Goal: Task Accomplishment & Management: Manage account settings

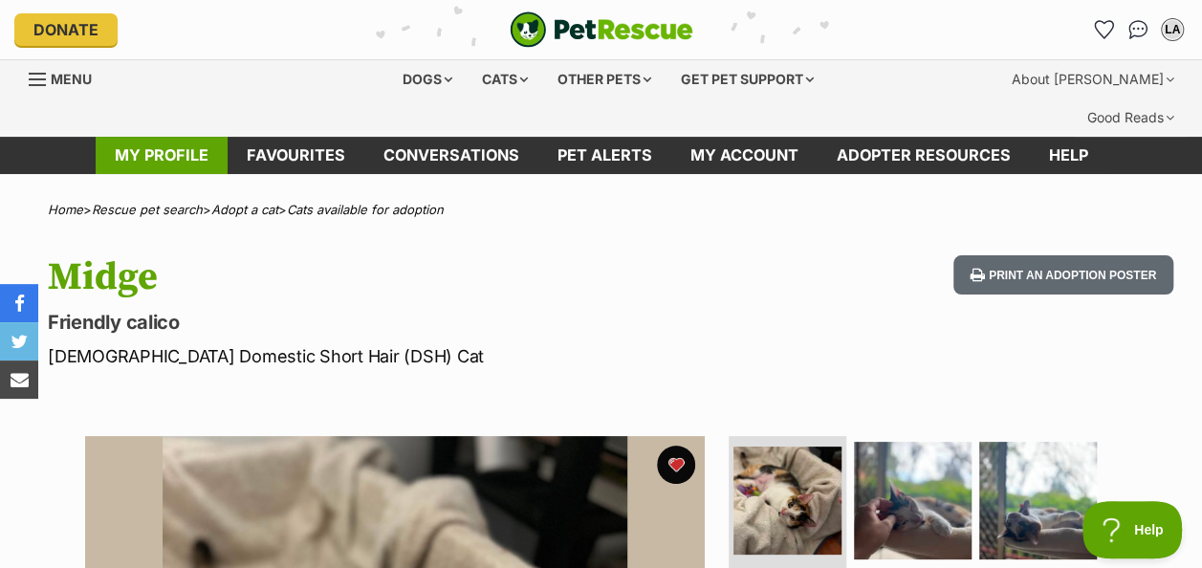
click at [173, 137] on link "My profile" at bounding box center [162, 155] width 132 height 37
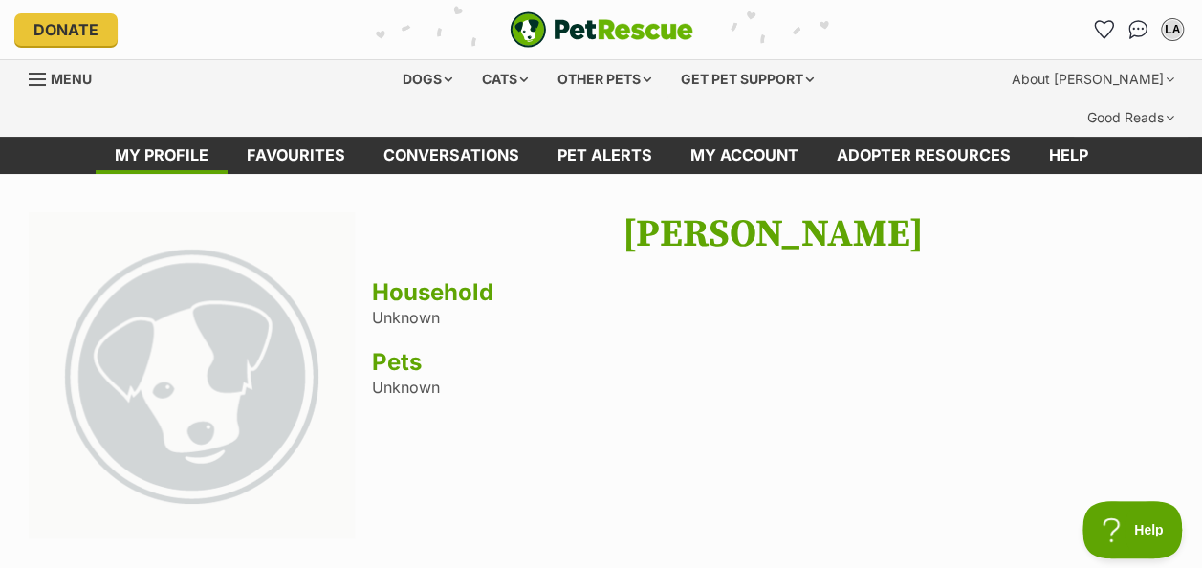
click at [620, 304] on div "Lisa Andersen Household Unknown Pets Unknown" at bounding box center [772, 377] width 801 height 331
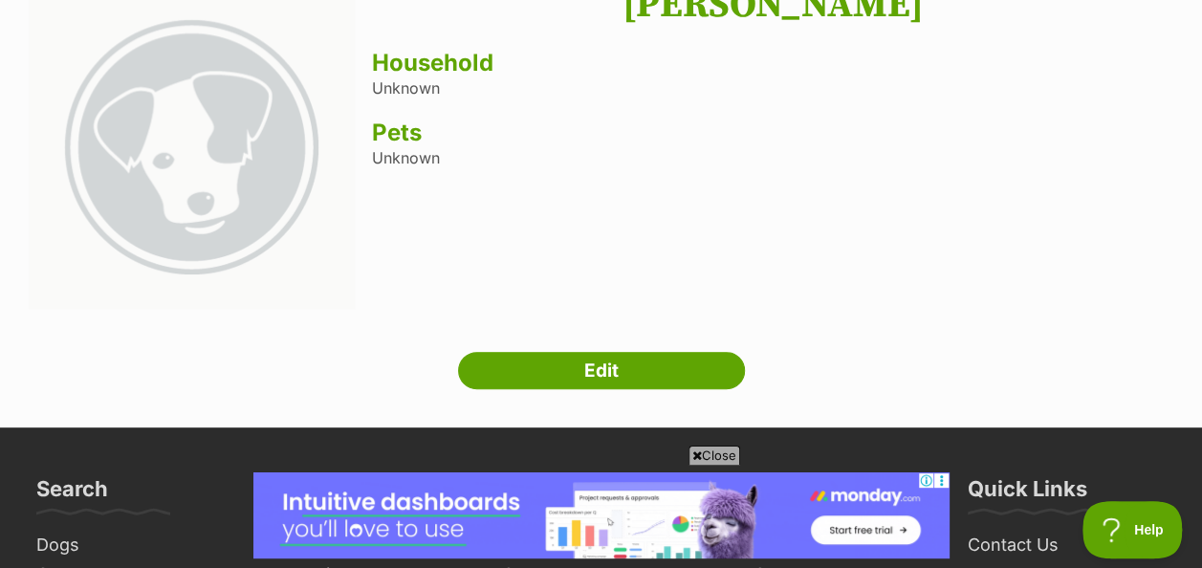
scroll to position [306, 0]
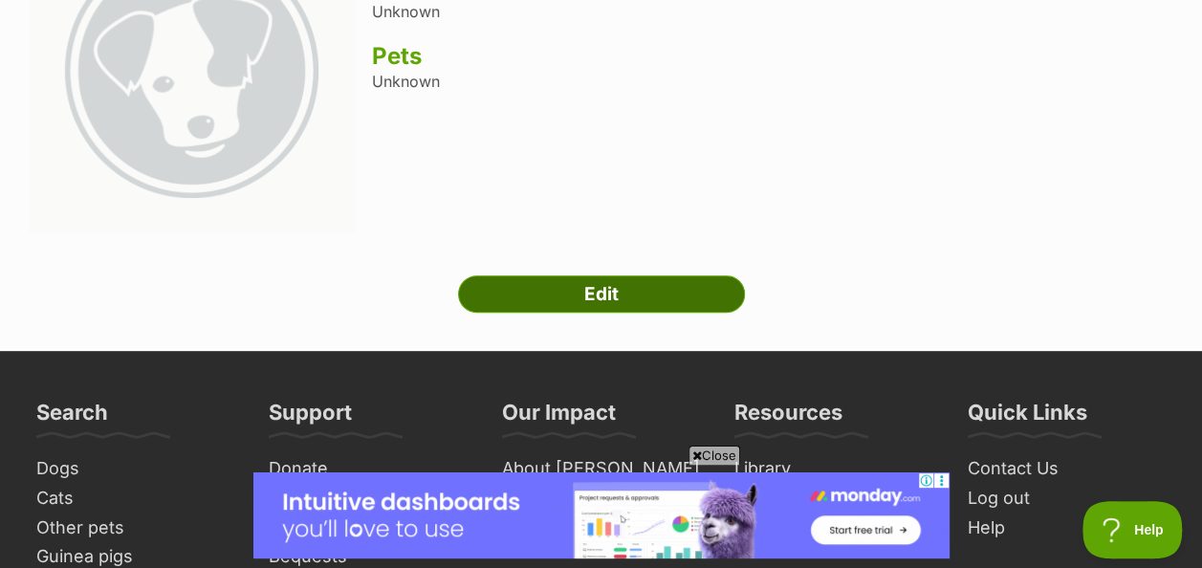
click at [607, 275] on link "Edit" at bounding box center [601, 294] width 287 height 38
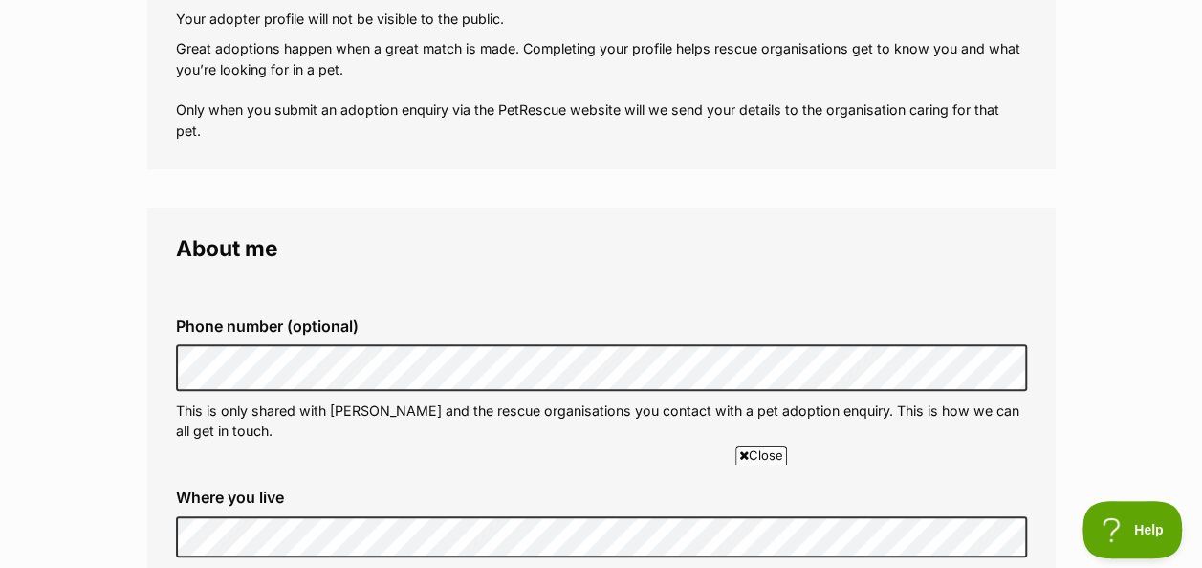
scroll to position [421, 0]
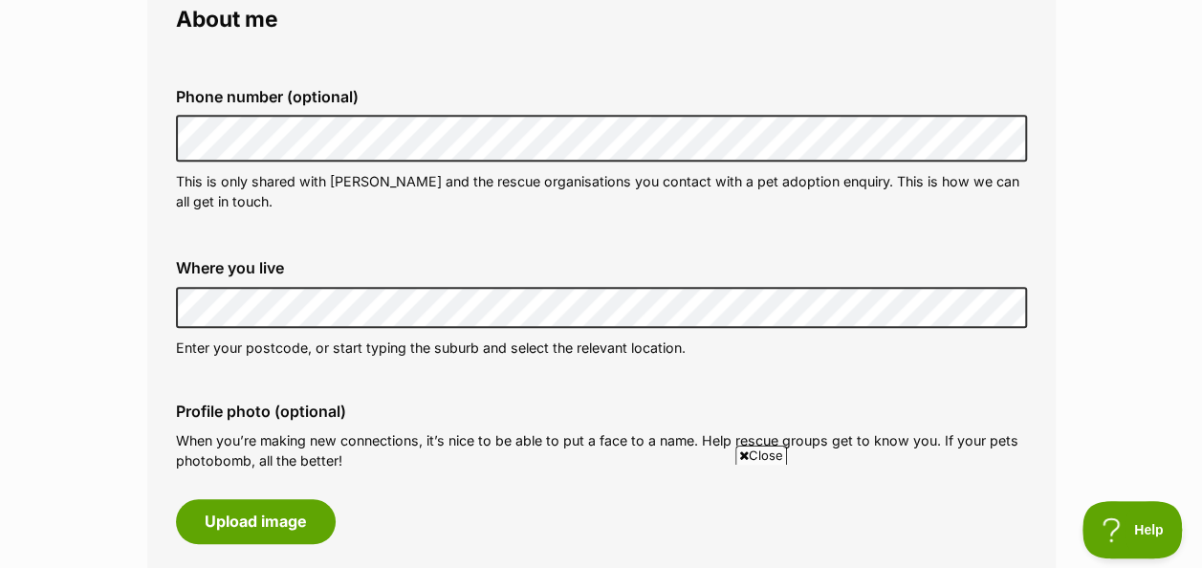
scroll to position [650, 0]
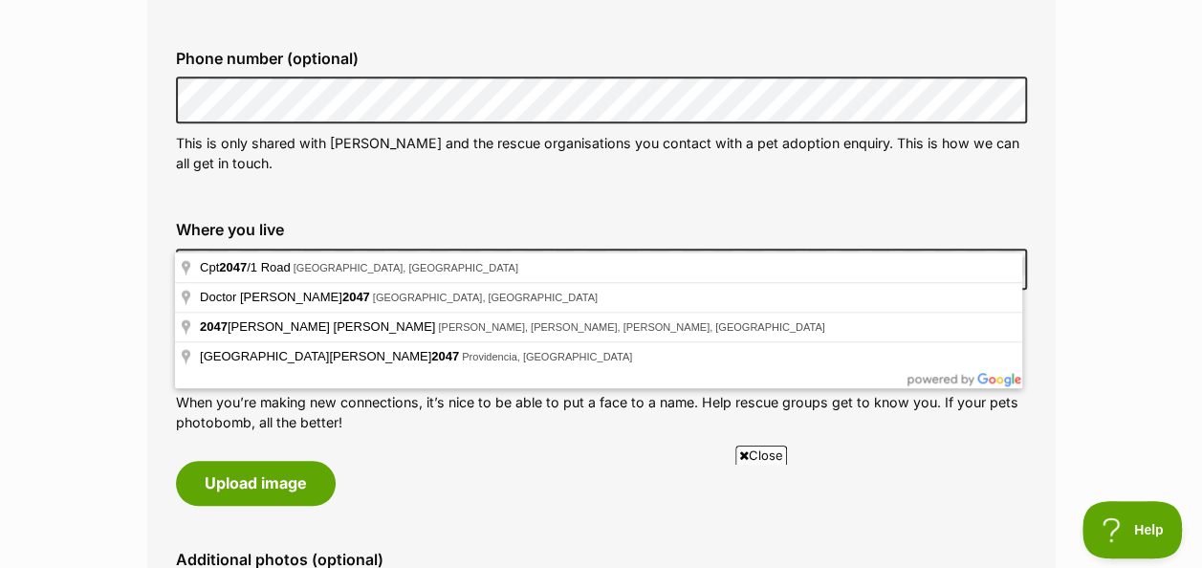
click at [174, 226] on div "Where you live Address line 1 (optional) Address line 2 (optional) Suburb (opti…" at bounding box center [602, 270] width 882 height 129
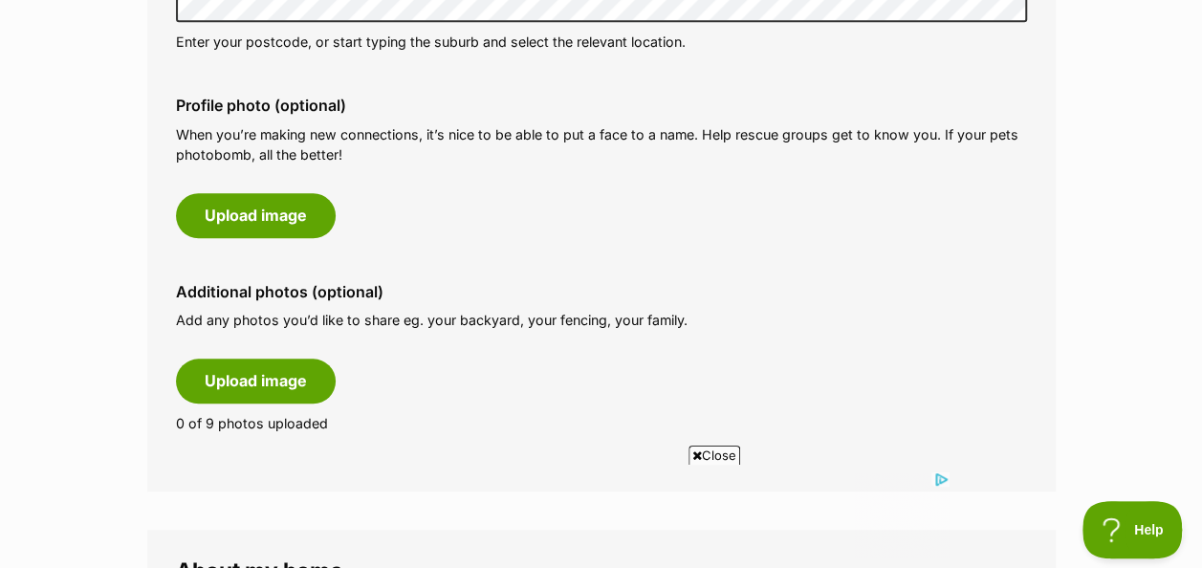
scroll to position [0, 0]
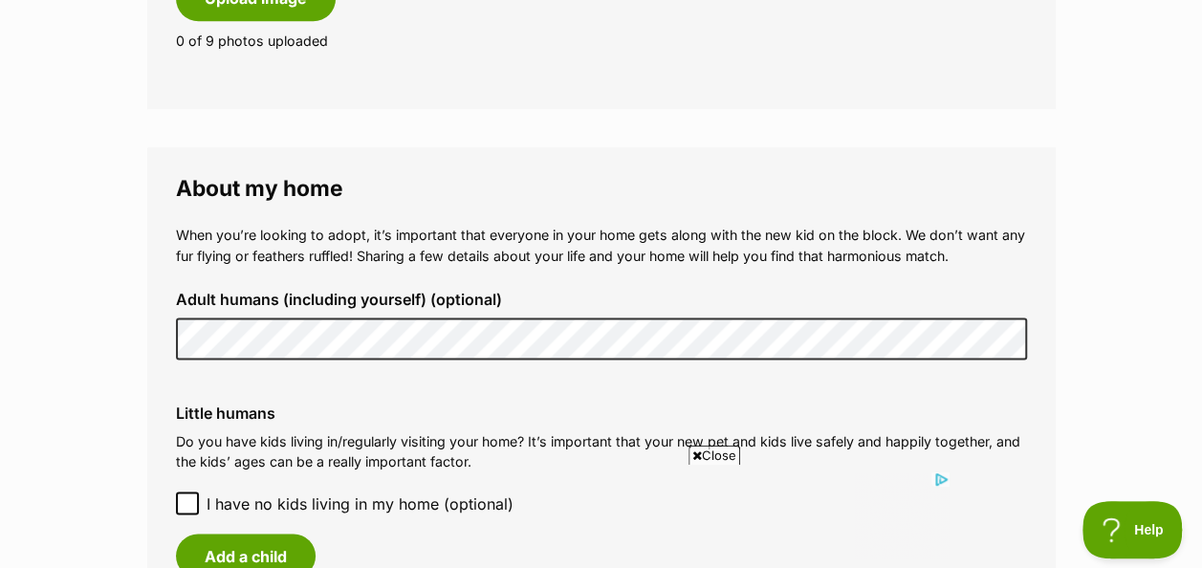
scroll to position [1339, 0]
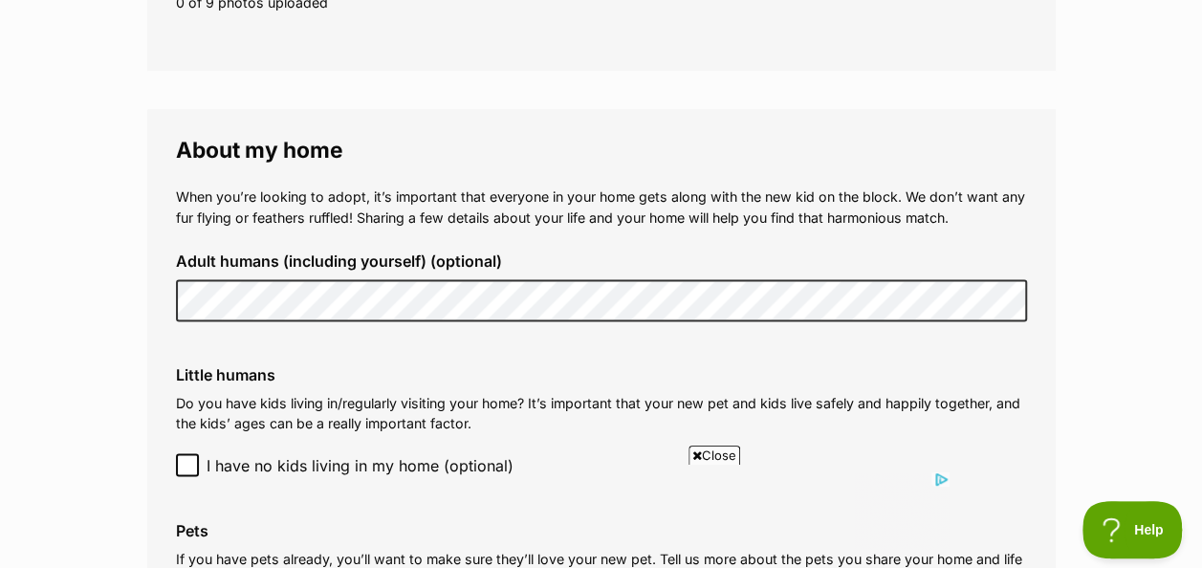
click at [82, 429] on main "My adopter profile Why do I need an adopter profile? Your adopter profile will …" at bounding box center [601, 147] width 1202 height 2623
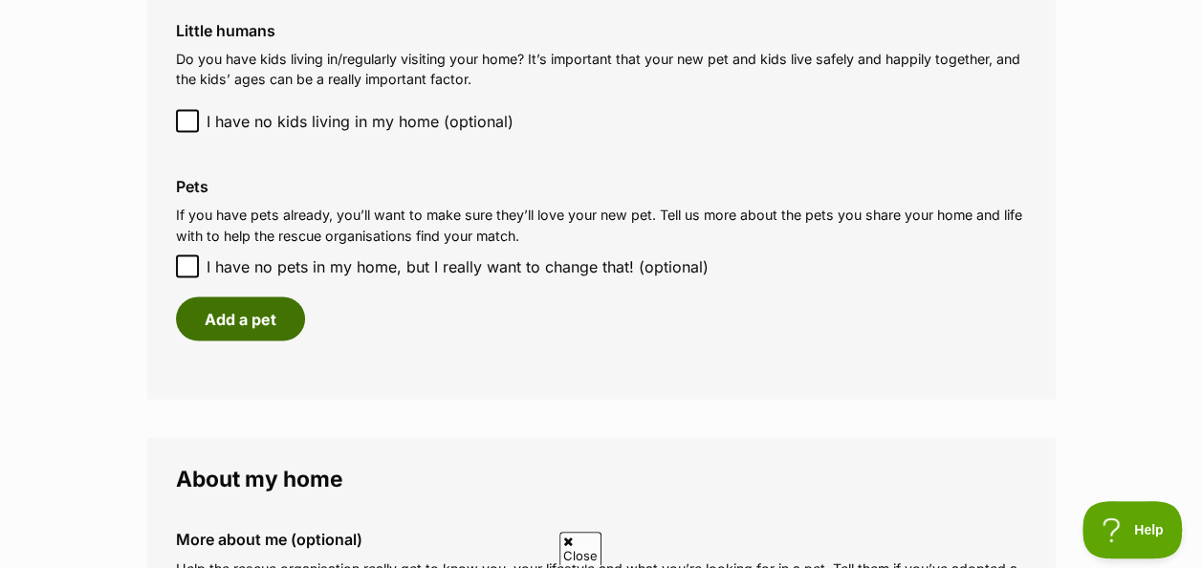
scroll to position [0, 0]
click at [237, 296] on button "Add a pet" at bounding box center [240, 318] width 129 height 44
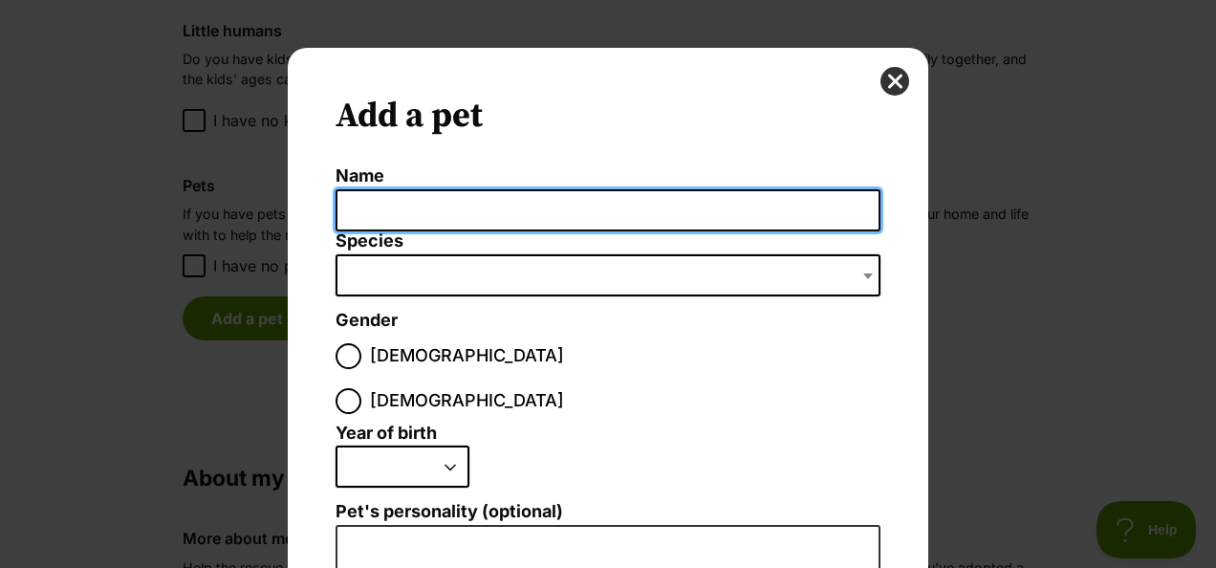
click at [359, 204] on input "Name" at bounding box center [608, 210] width 545 height 43
type input "Tilly"
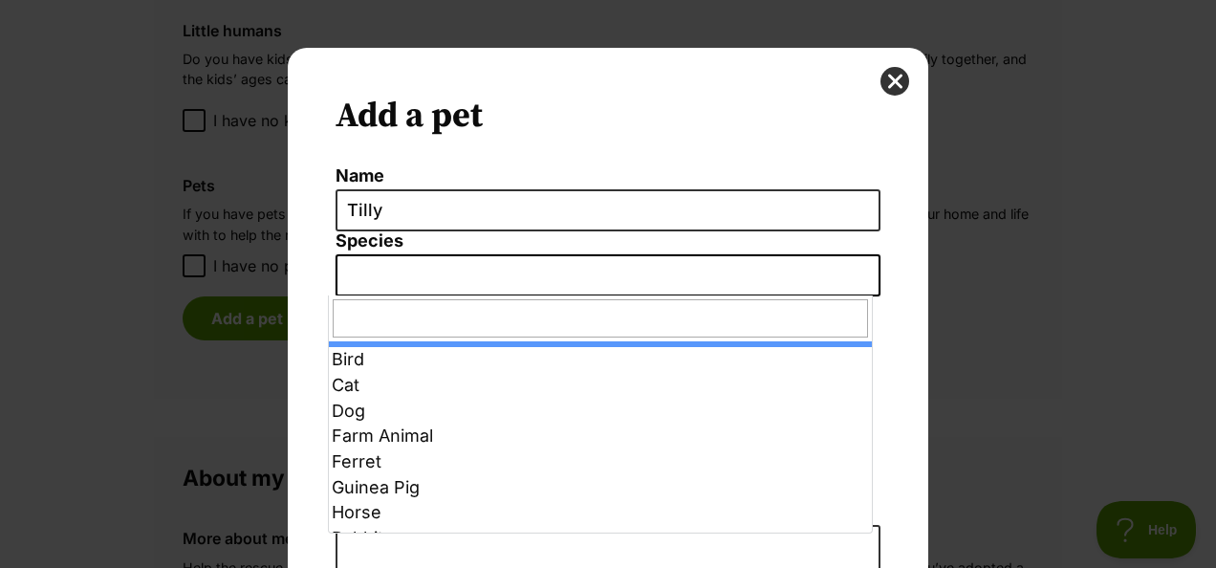
click at [356, 273] on span "Dialog Window - Close (Press escape to close)" at bounding box center [608, 275] width 545 height 42
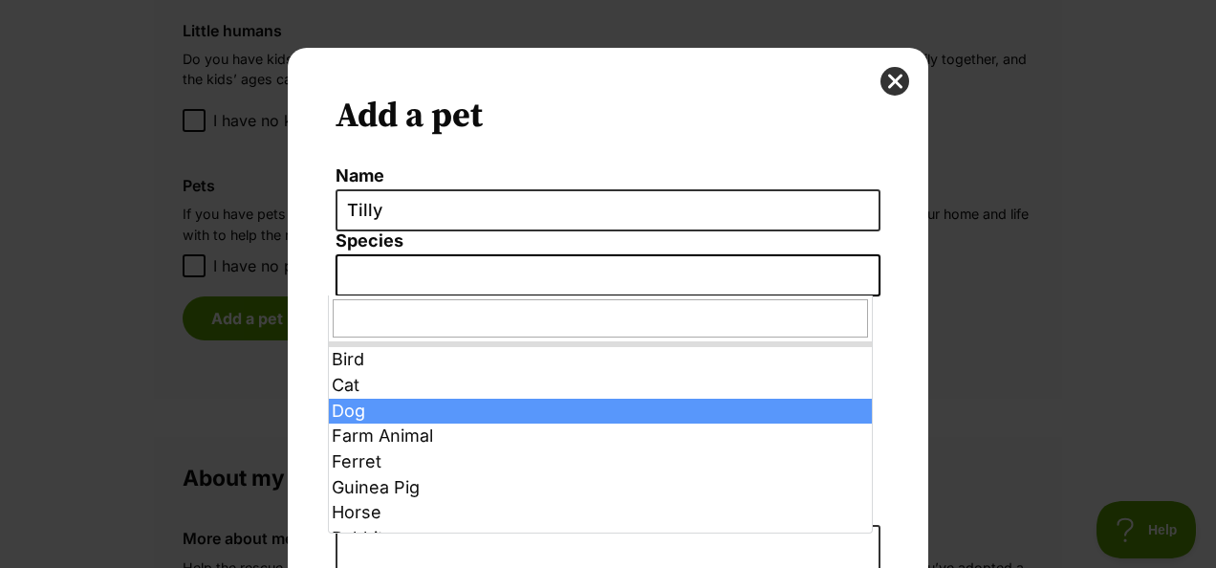
select select "1"
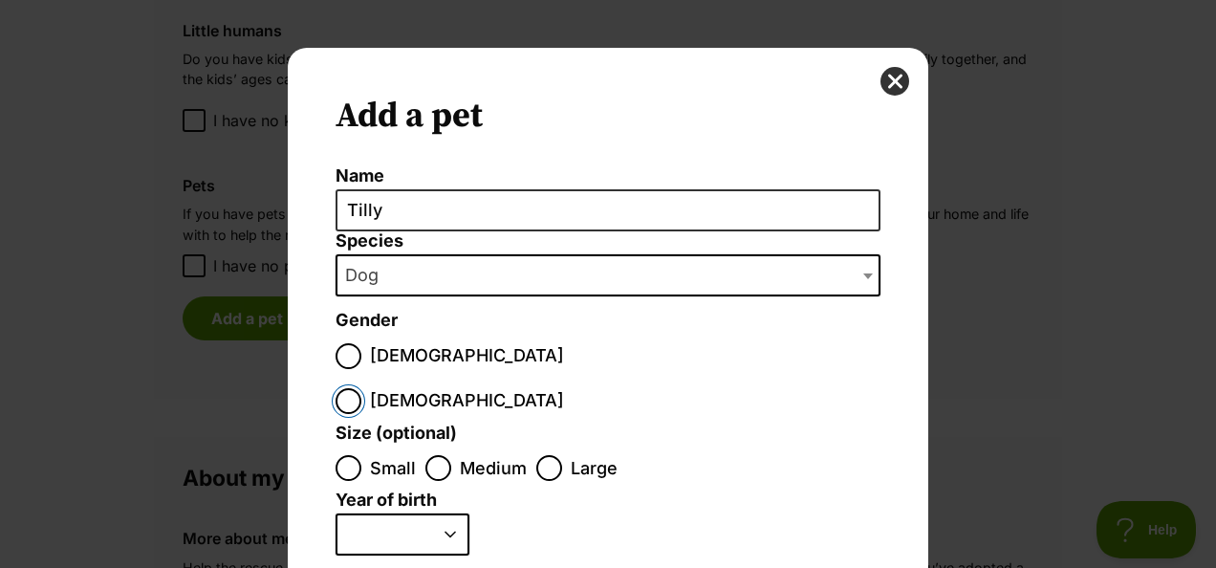
click at [361, 388] on input "Female" at bounding box center [349, 401] width 26 height 26
radio input "true"
click at [344, 455] on input "Small" at bounding box center [349, 468] width 26 height 26
radio input "true"
click at [442, 513] on select "2025 2024 2023 2022 2021 2020 2019 2018 2017 2016 2015 2014 2013 2012 2011 2010…" at bounding box center [403, 534] width 134 height 42
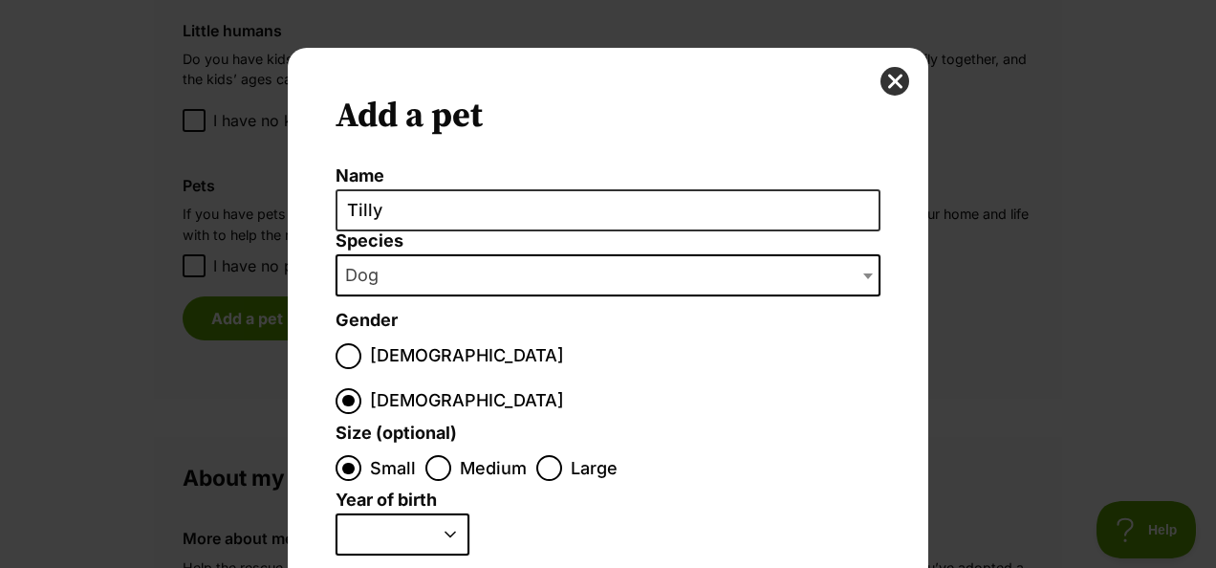
select select "2020"
click at [336, 513] on select "2025 2024 2023 2022 2021 2020 2019 2018 2017 2016 2015 2014 2013 2012 2011 2010…" at bounding box center [403, 534] width 134 height 42
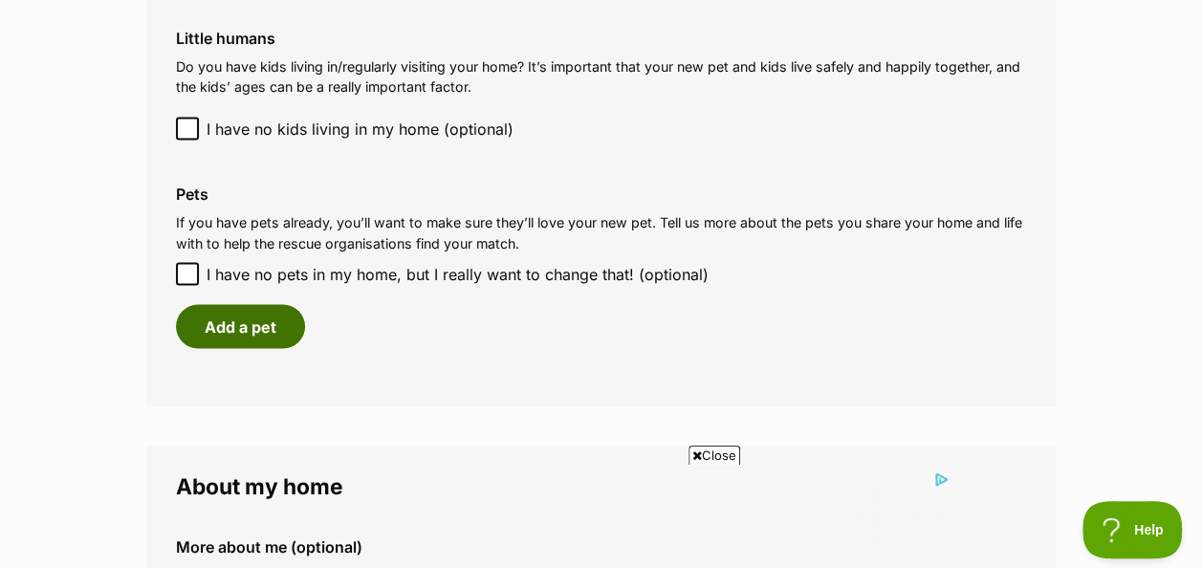
scroll to position [1694, 0]
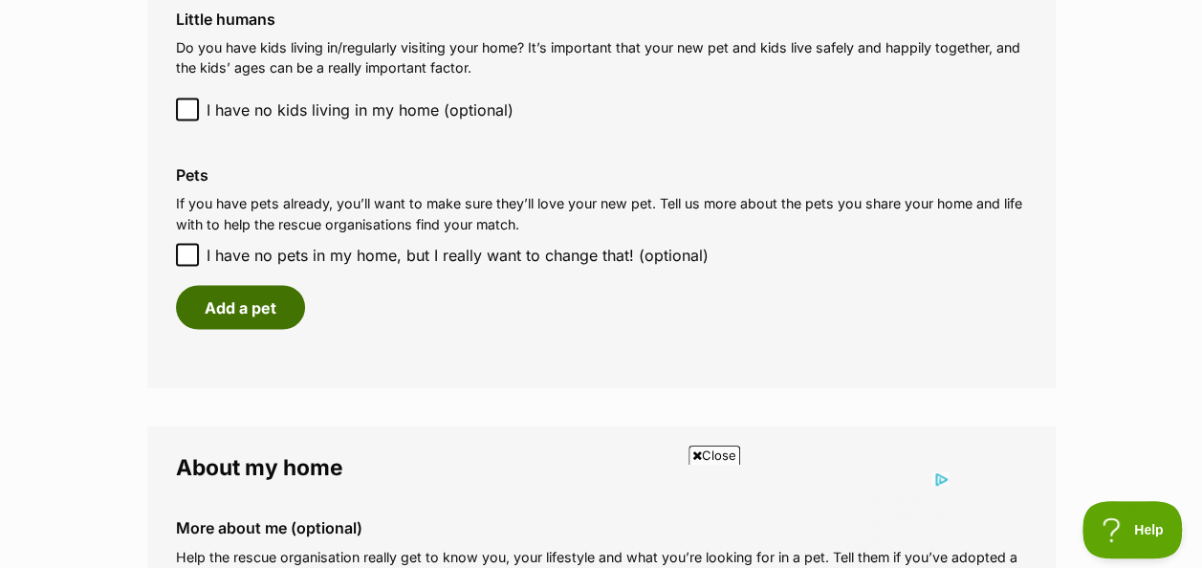
click at [250, 285] on button "Add a pet" at bounding box center [240, 307] width 129 height 44
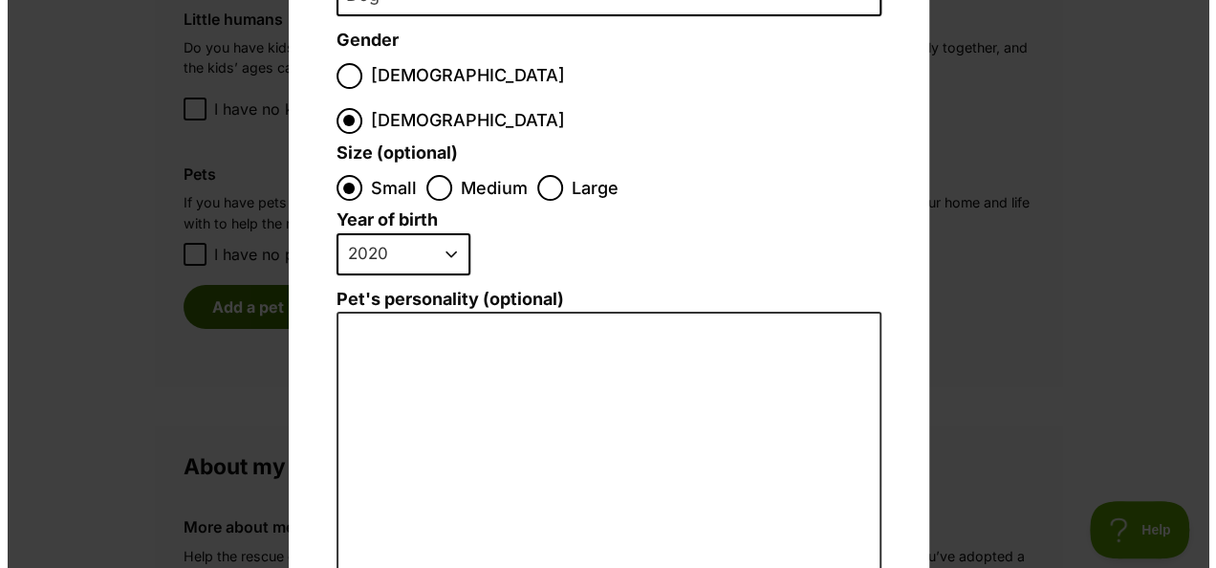
scroll to position [0, 0]
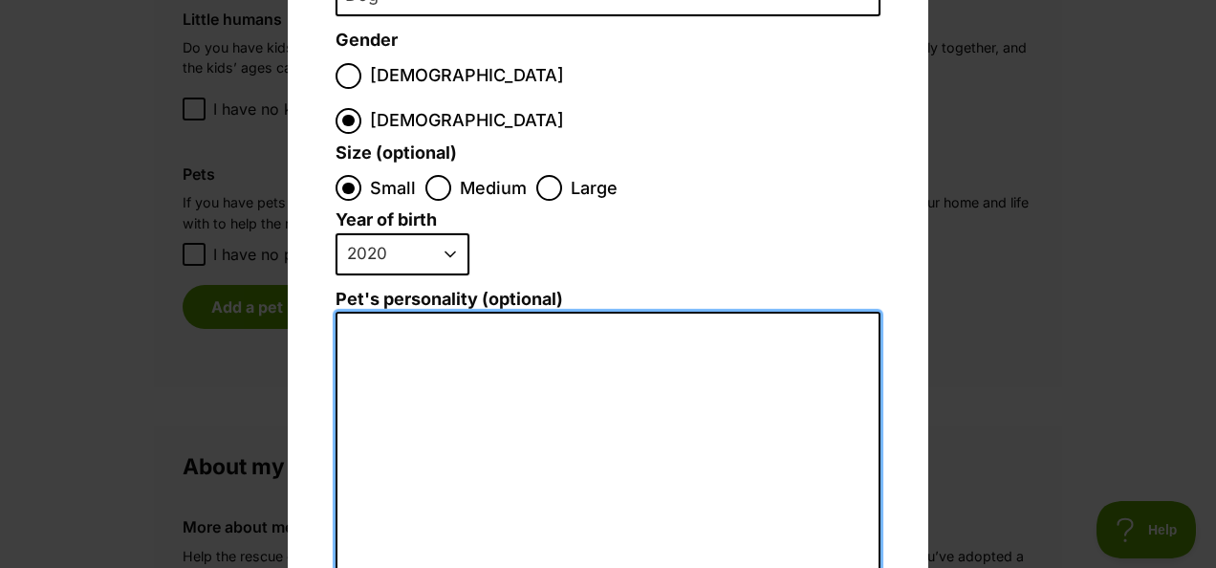
click at [356, 312] on textarea "Pet's personality (optional)" at bounding box center [608, 521] width 545 height 419
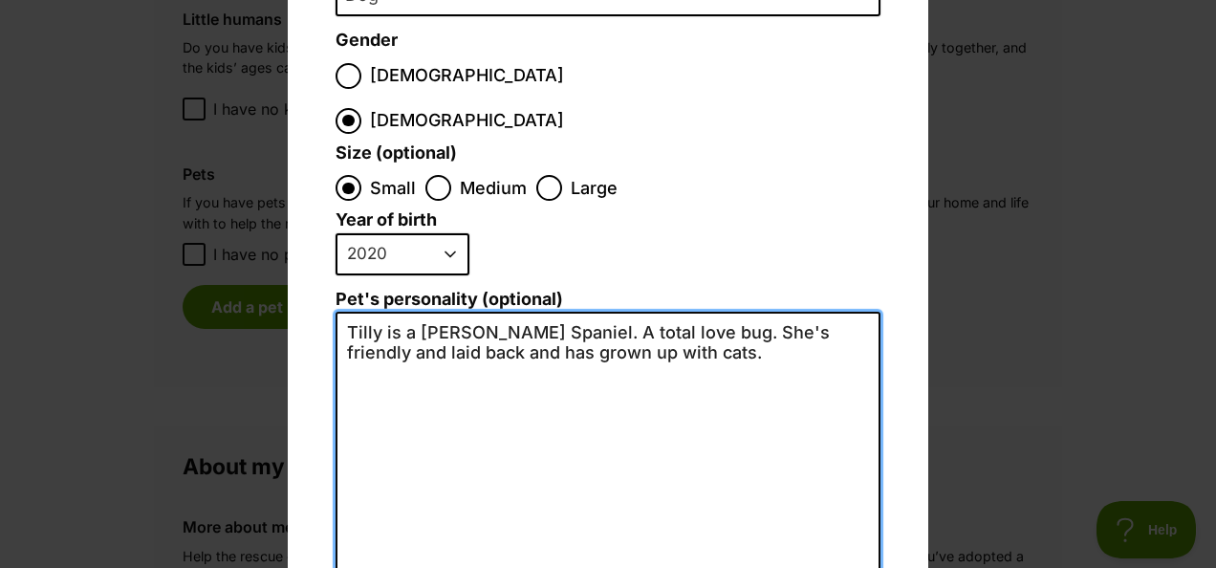
type textarea "Tilly is a King Charles Cavalier Spaniel. A total love bug. She's friendly and …"
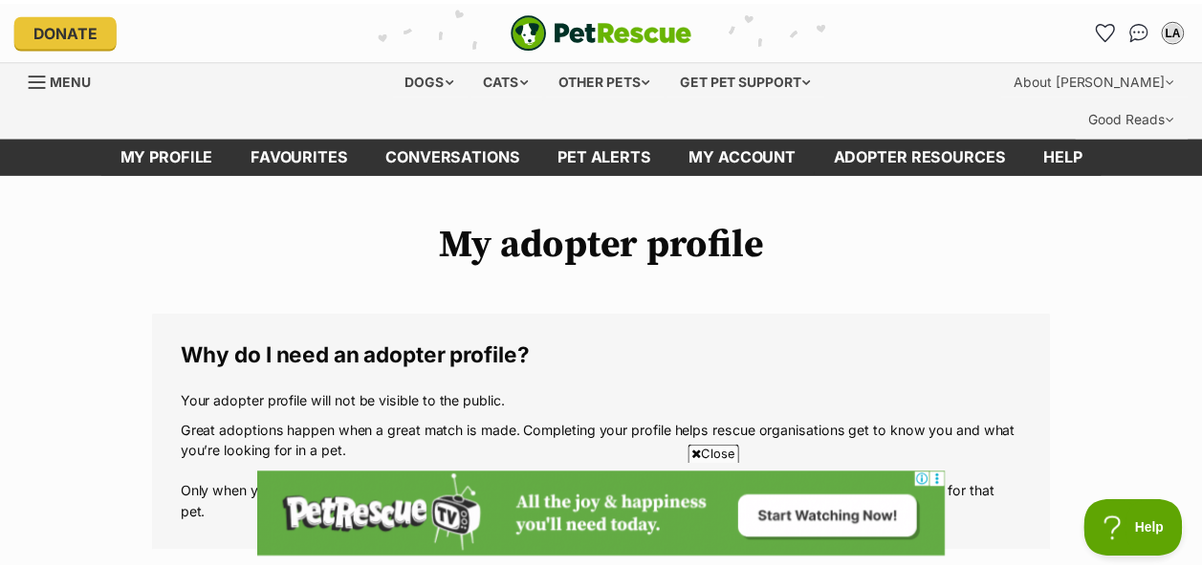
scroll to position [1694, 0]
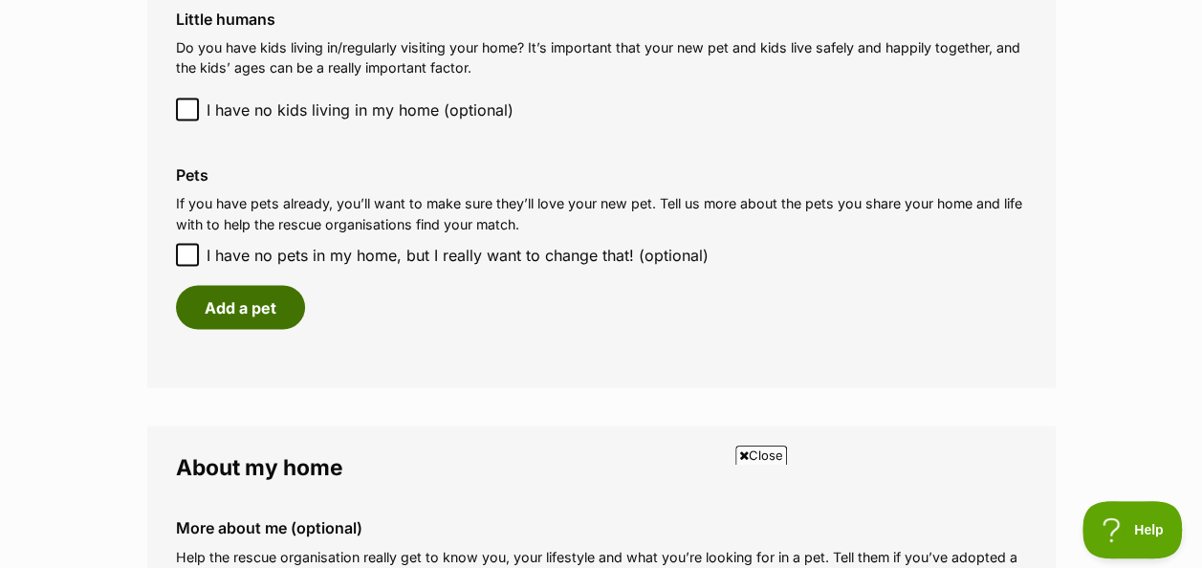
click at [237, 285] on button "Add a pet" at bounding box center [240, 307] width 129 height 44
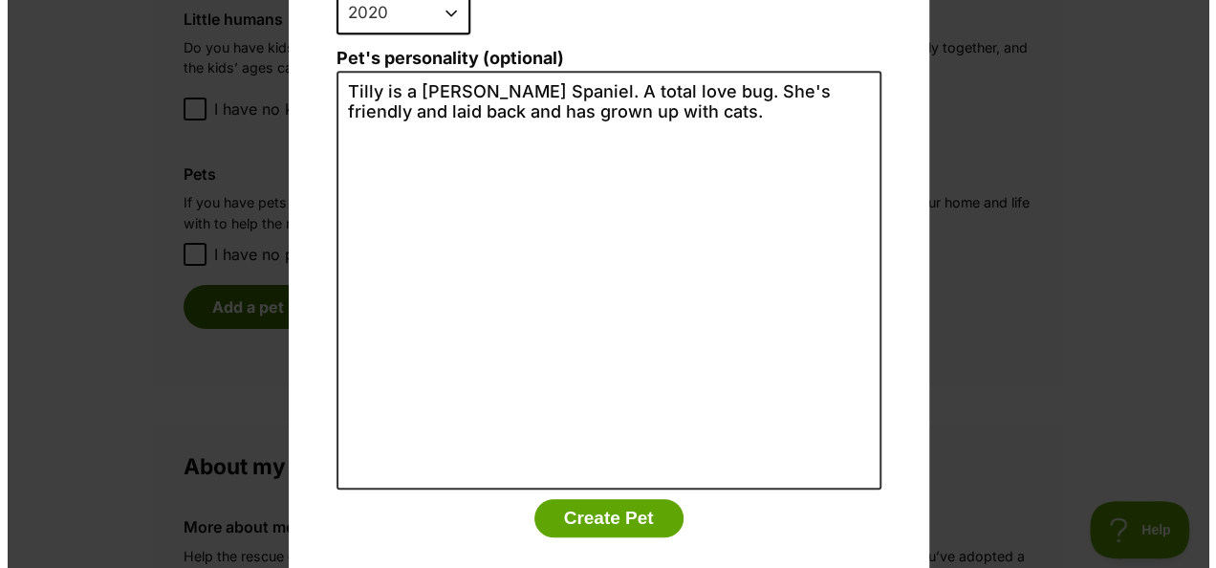
scroll to position [0, 0]
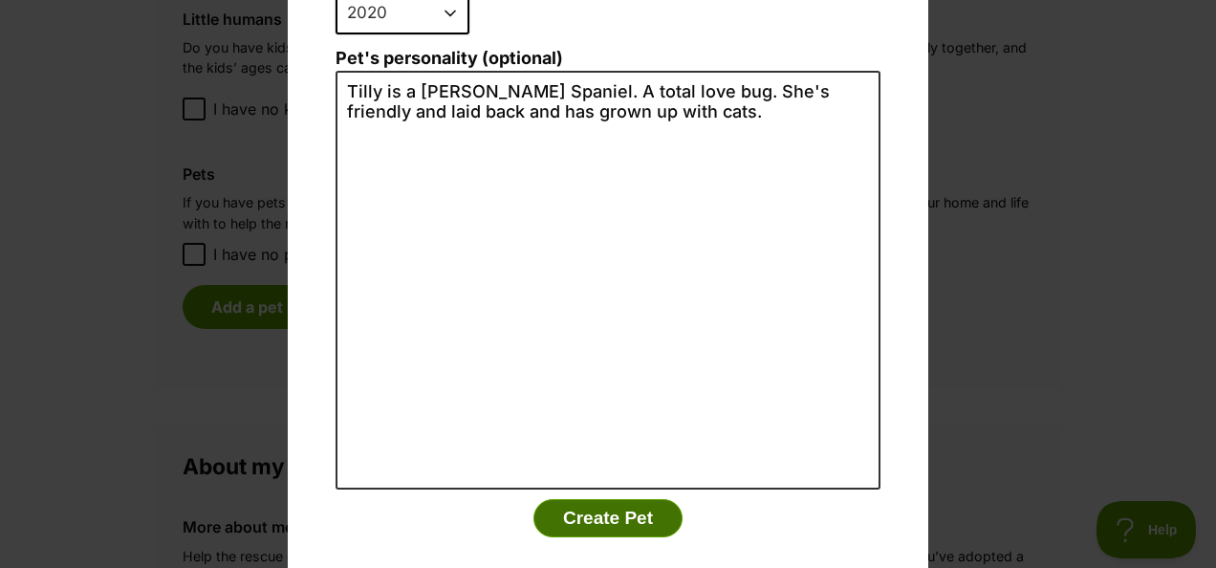
click at [606, 499] on button "Create Pet" at bounding box center [607, 518] width 149 height 38
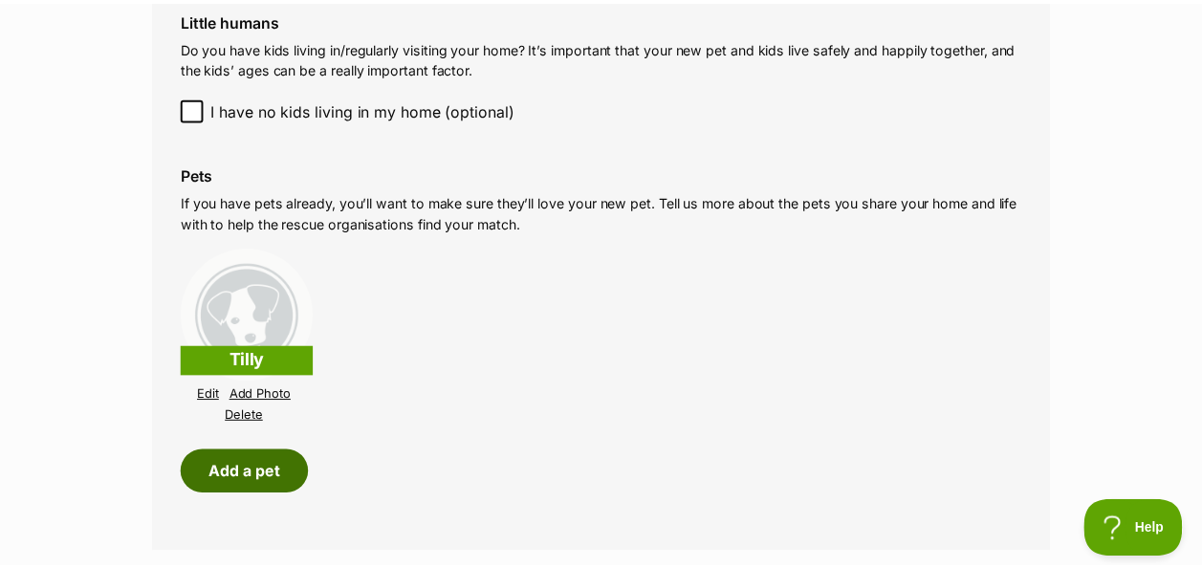
scroll to position [1694, 0]
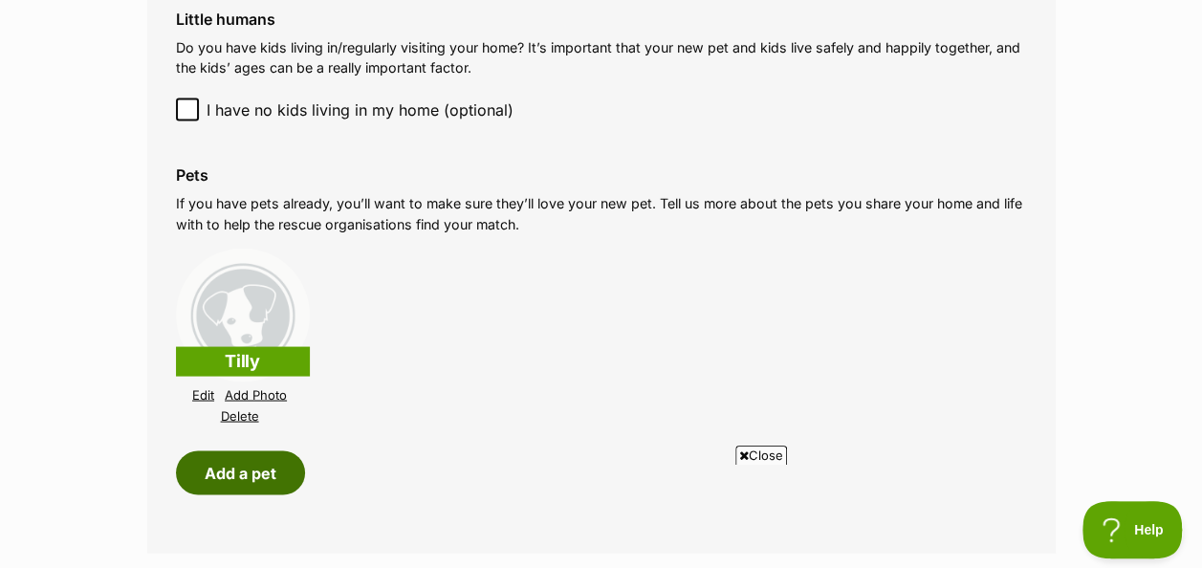
click at [233, 450] on button "Add a pet" at bounding box center [240, 472] width 129 height 44
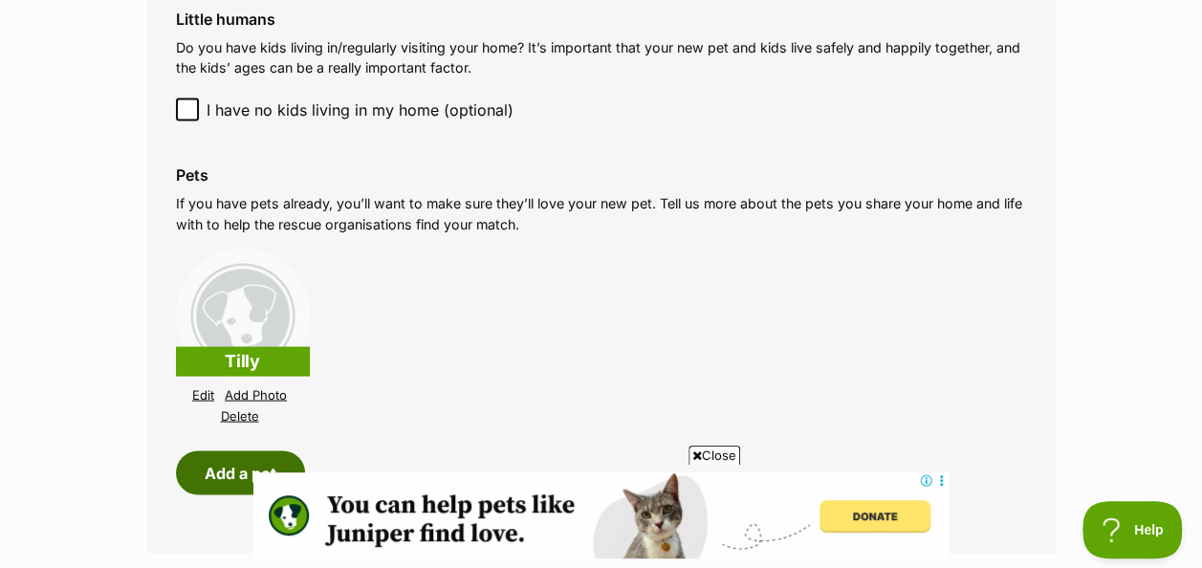
click at [254, 450] on button "Add a pet" at bounding box center [240, 472] width 129 height 44
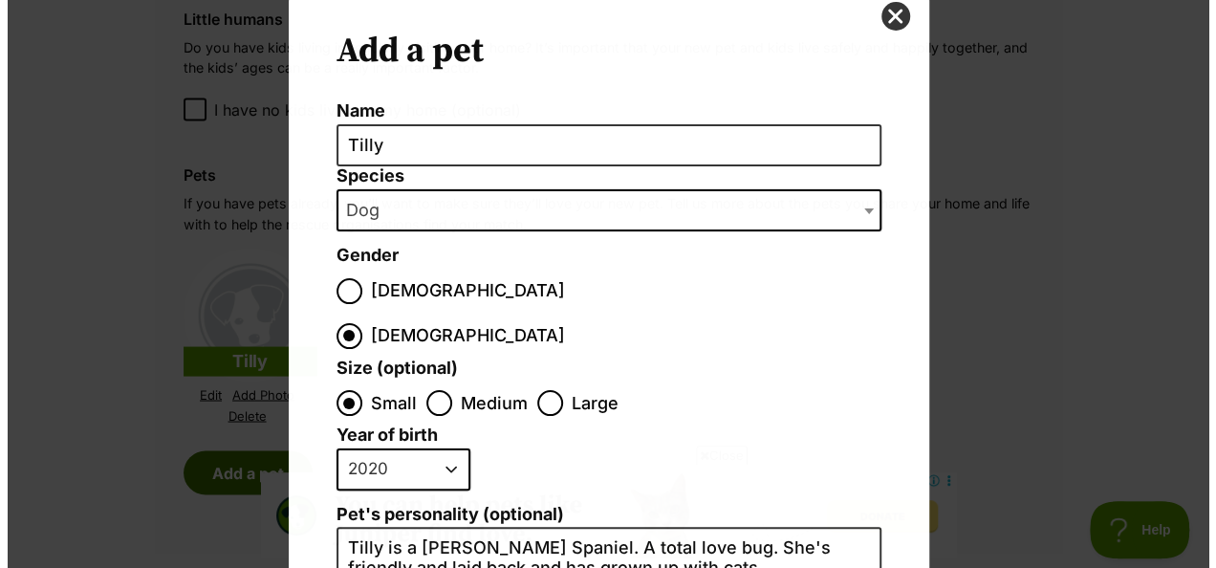
scroll to position [0, 0]
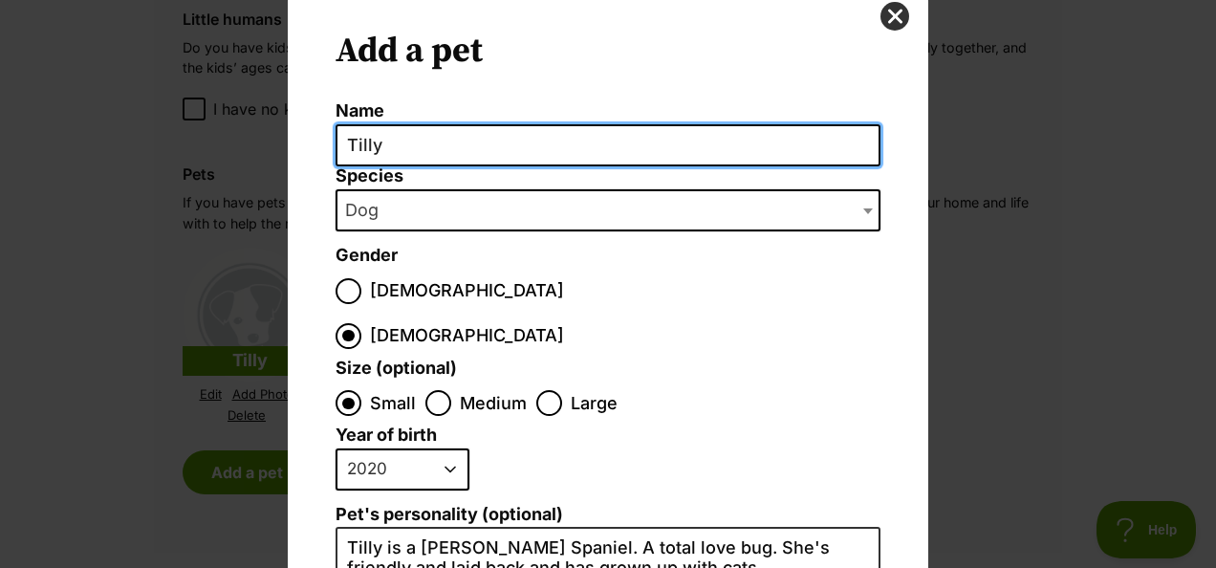
drag, startPoint x: 379, startPoint y: 133, endPoint x: 316, endPoint y: 145, distance: 64.3
click at [316, 145] on div "Add a pet Name Tilly Species Bird Cat Dog Farm Animal Ferret Guinea Pig Horse R…" at bounding box center [608, 526] width 641 height 1087
type input "Chloe"
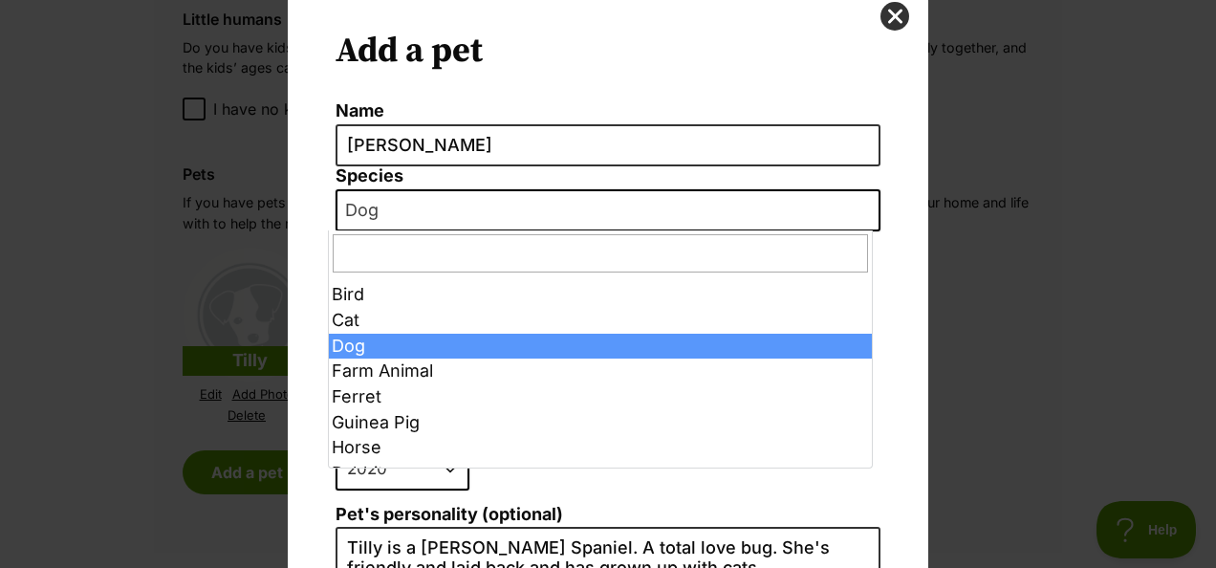
click at [373, 203] on span "Dog" at bounding box center [367, 210] width 60 height 27
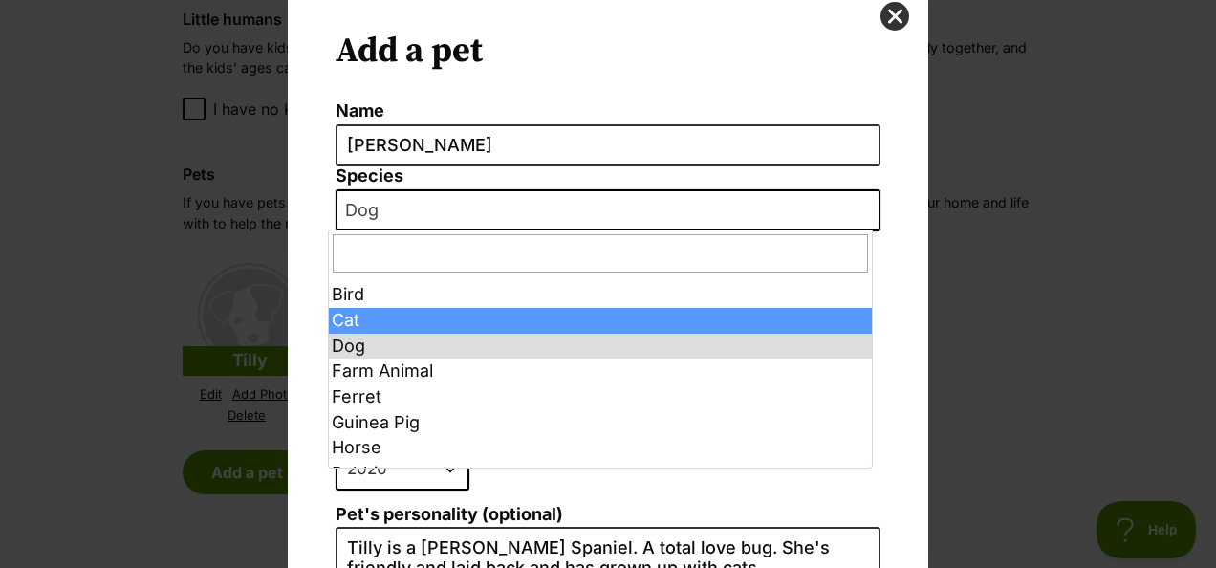
select select "2"
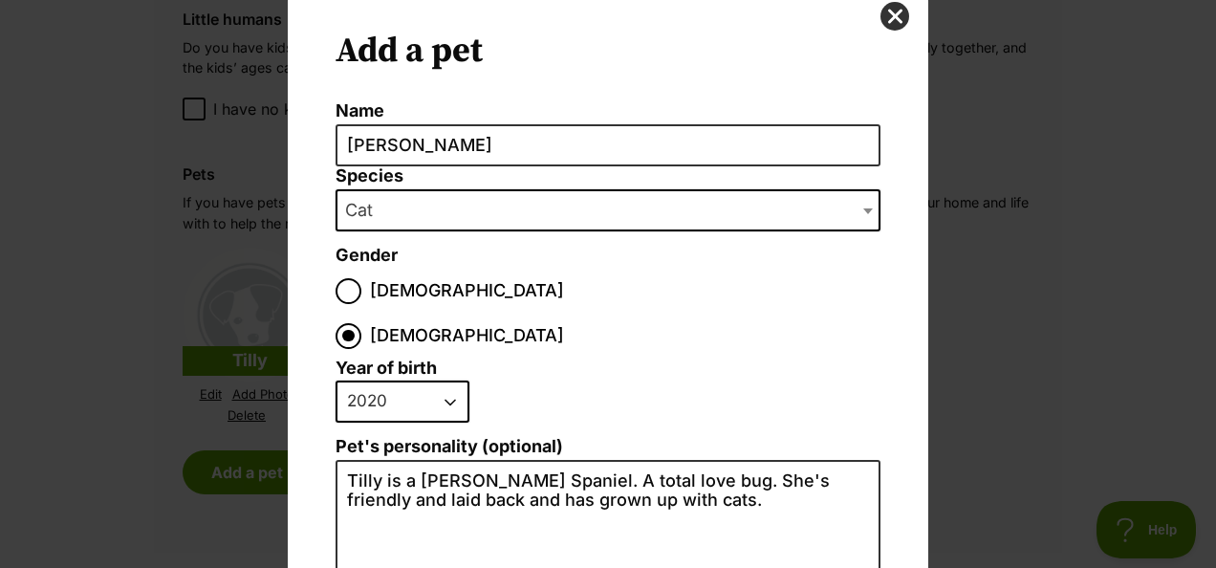
click at [446, 381] on select "2025 2024 2023 2022 2021 2020 2019 2018 2017 2016 2015 2014 2013 2012 2011 2010…" at bounding box center [403, 402] width 134 height 42
select select "2023"
click at [336, 381] on select "2025 2024 2023 2022 2021 2020 2019 2018 2017 2016 2015 2014 2013 2012 2011 2010…" at bounding box center [403, 402] width 134 height 42
drag, startPoint x: 333, startPoint y: 432, endPoint x: 759, endPoint y: 461, distance: 427.4
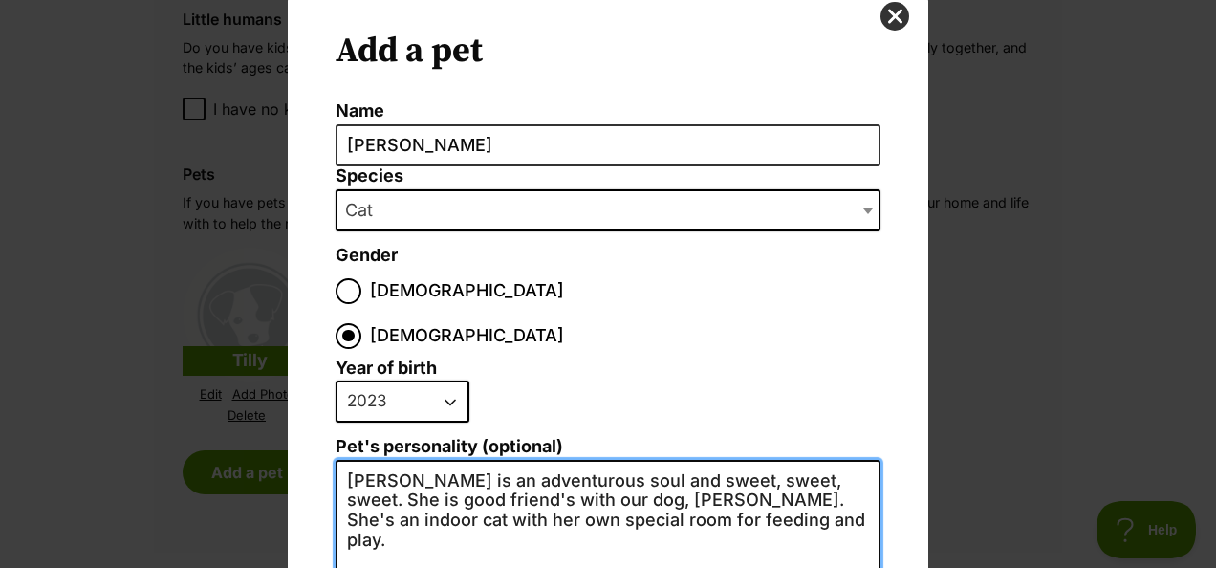
type textarea "Chloe is an adventurous soul and sweet, sweet, sweet. She is good friend's with…"
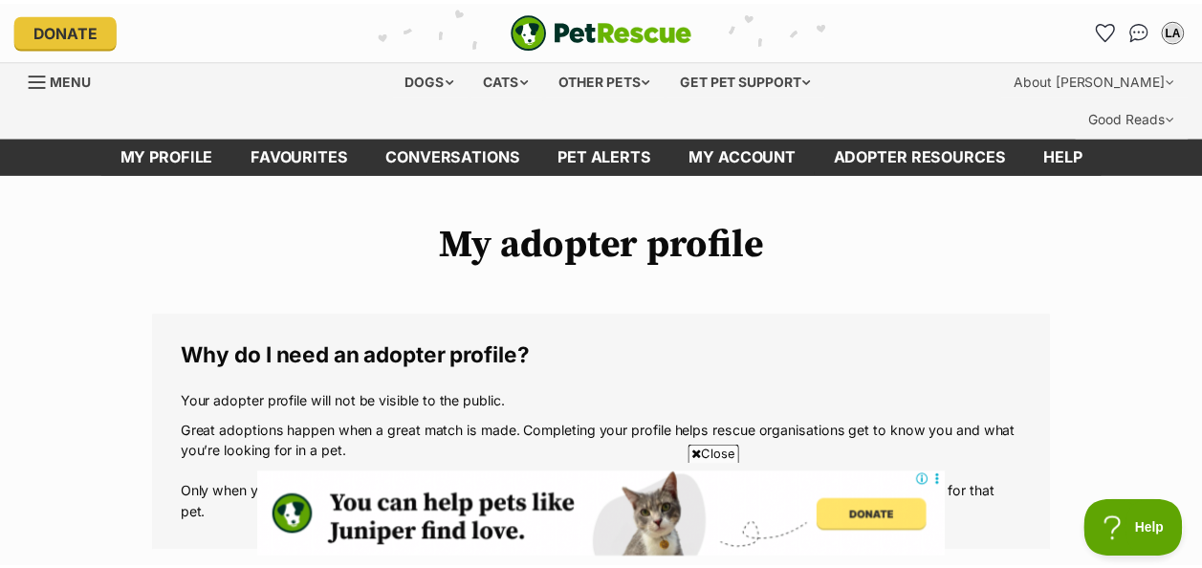
scroll to position [1694, 0]
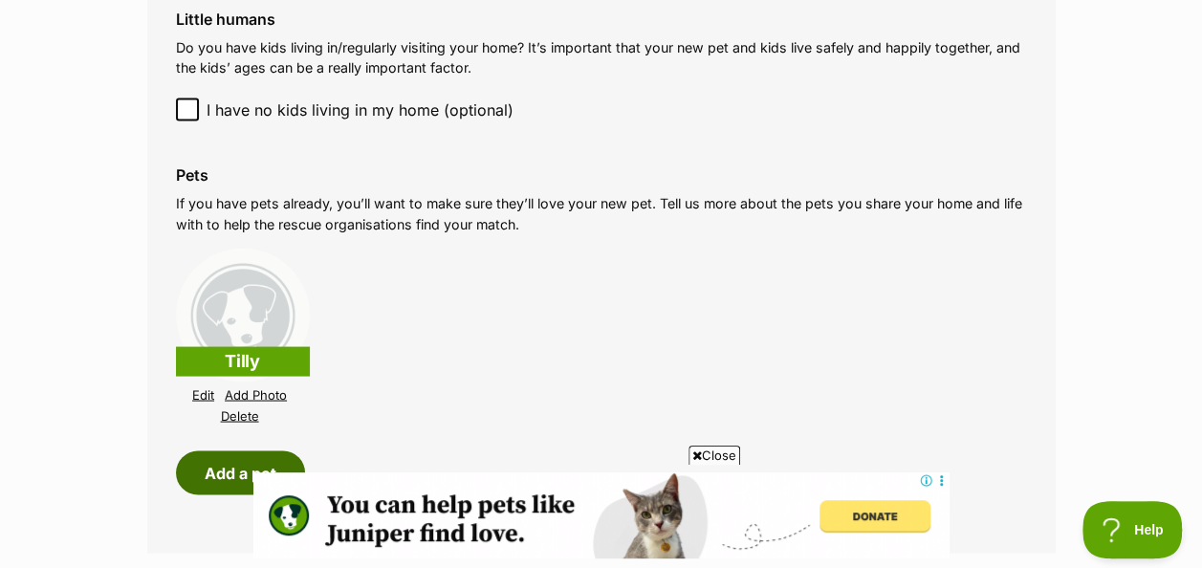
click at [243, 450] on button "Add a pet" at bounding box center [240, 472] width 129 height 44
click at [248, 450] on button "Add a pet" at bounding box center [240, 472] width 129 height 44
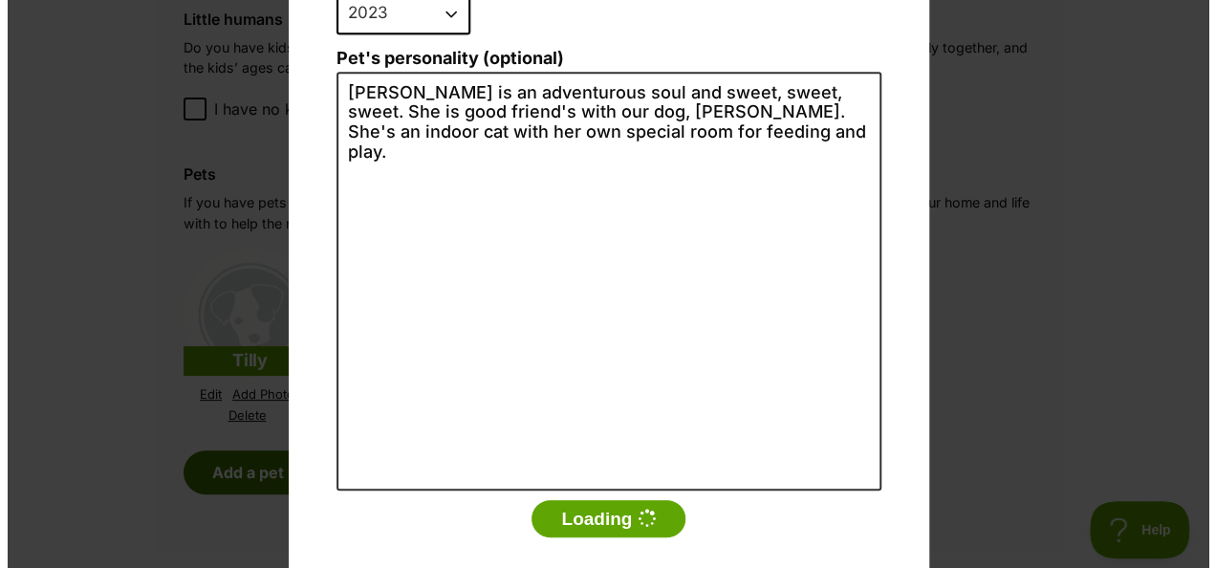
scroll to position [0, 0]
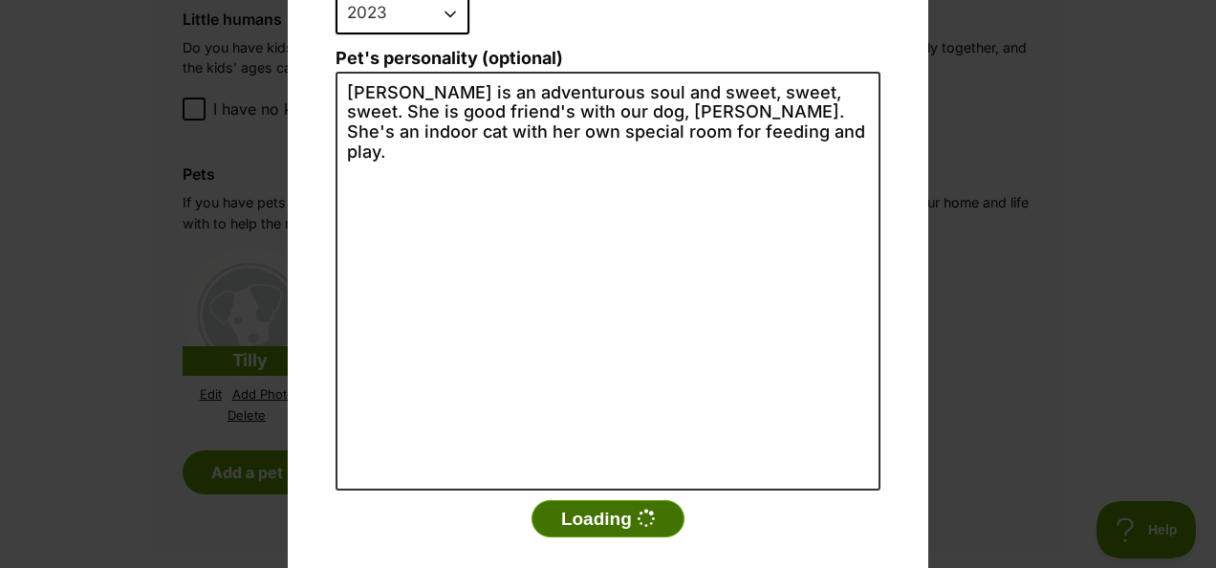
click at [605, 500] on button "Loading" at bounding box center [608, 519] width 153 height 38
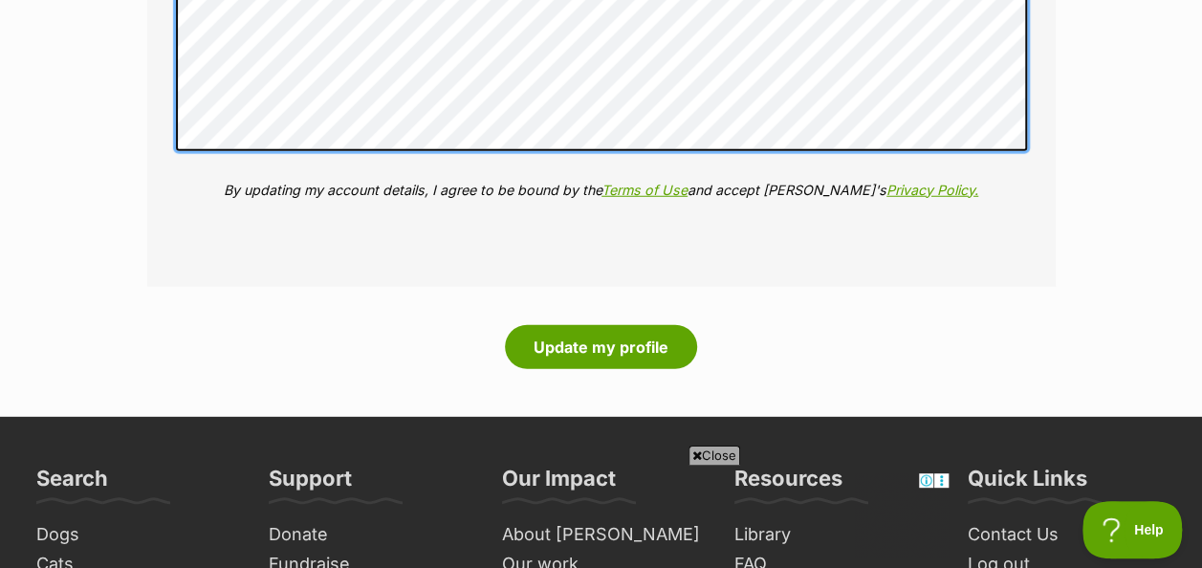
scroll to position [2586, 0]
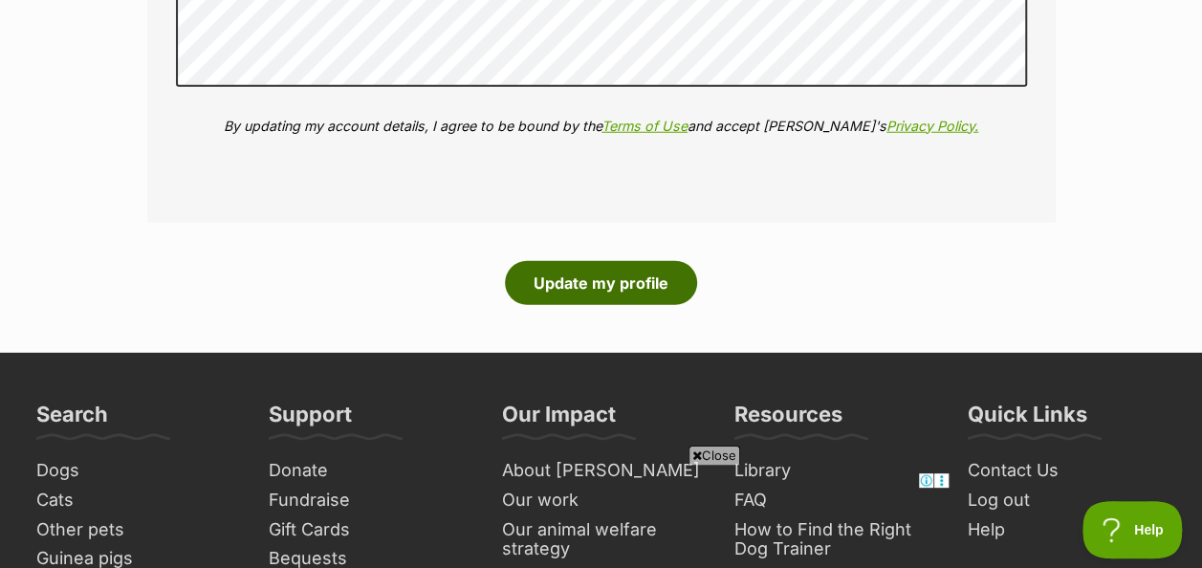
click at [597, 261] on button "Update my profile" at bounding box center [601, 283] width 192 height 44
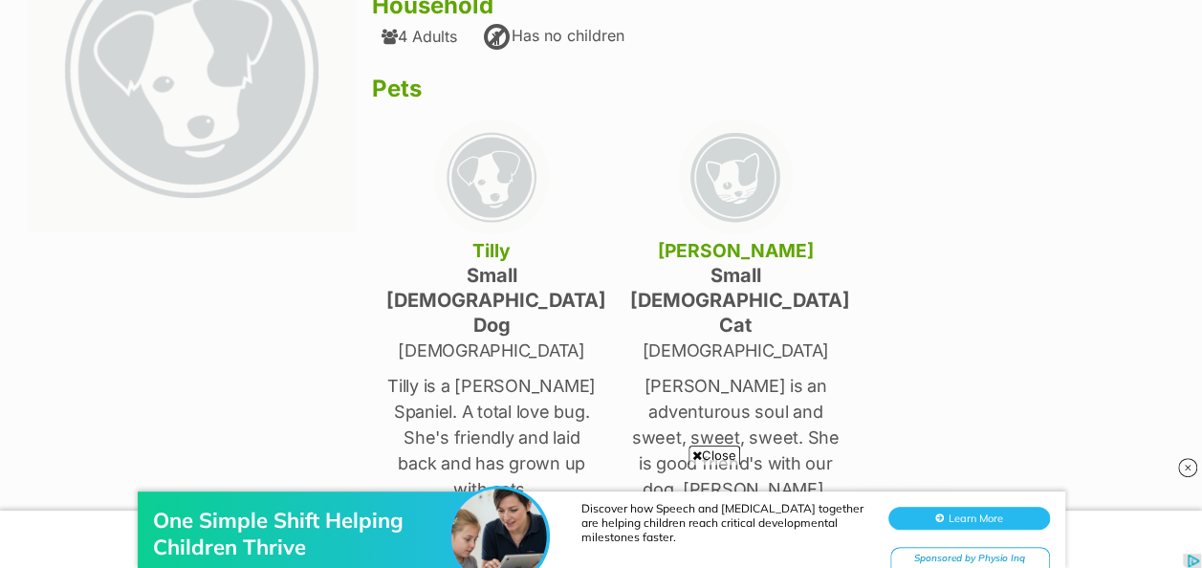
click at [669, 373] on p "[PERSON_NAME] is an adventurous soul and sweet, sweet, sweet. She is good frien…" at bounding box center [735, 476] width 210 height 207
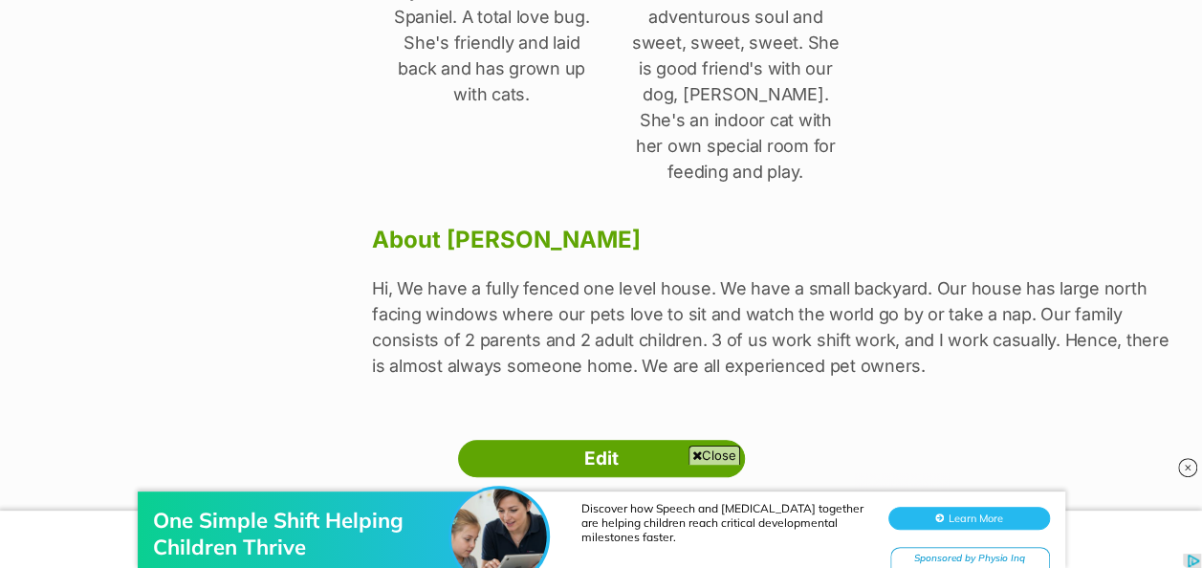
scroll to position [776, 0]
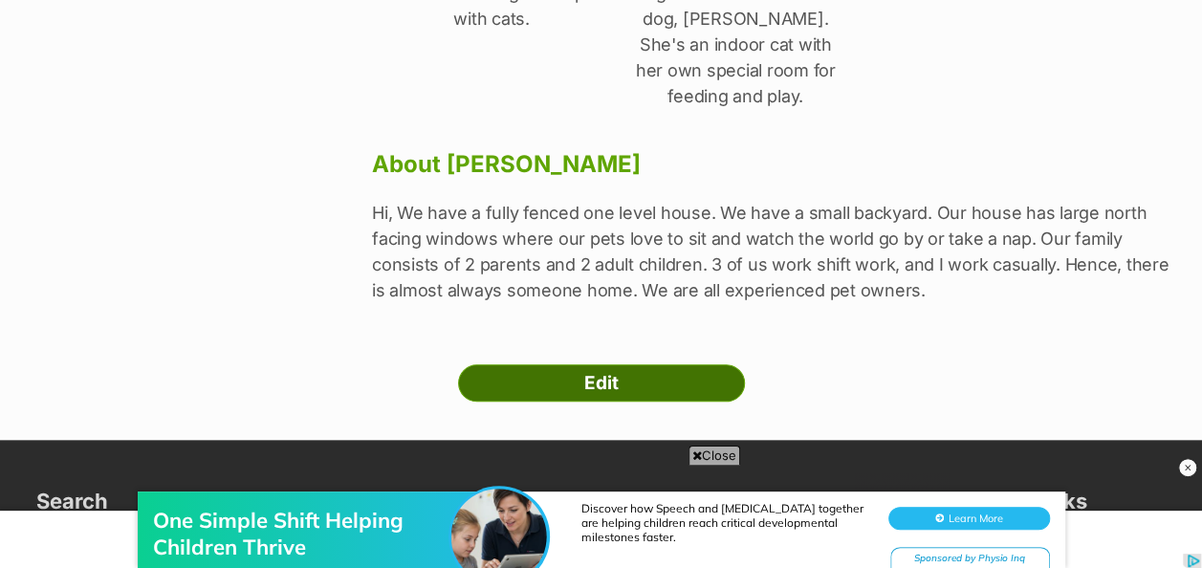
click at [647, 364] on link "Edit" at bounding box center [601, 383] width 287 height 38
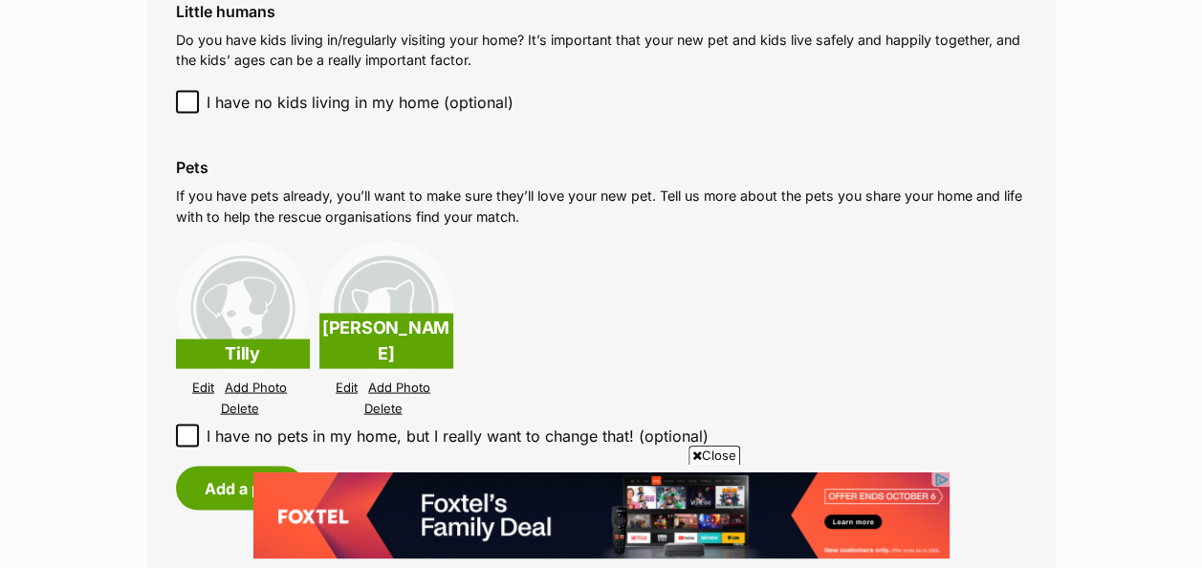
scroll to position [1726, 0]
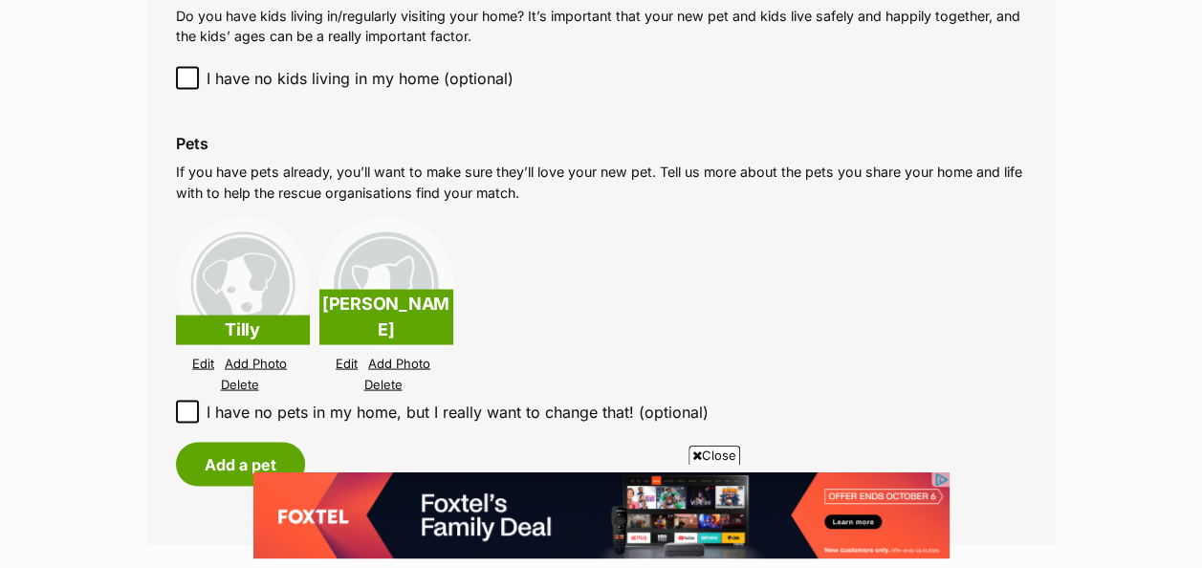
click at [384, 292] on p "[PERSON_NAME]" at bounding box center [386, 316] width 134 height 55
click at [386, 252] on img at bounding box center [386, 283] width 134 height 134
click at [348, 356] on link "Edit" at bounding box center [347, 363] width 22 height 14
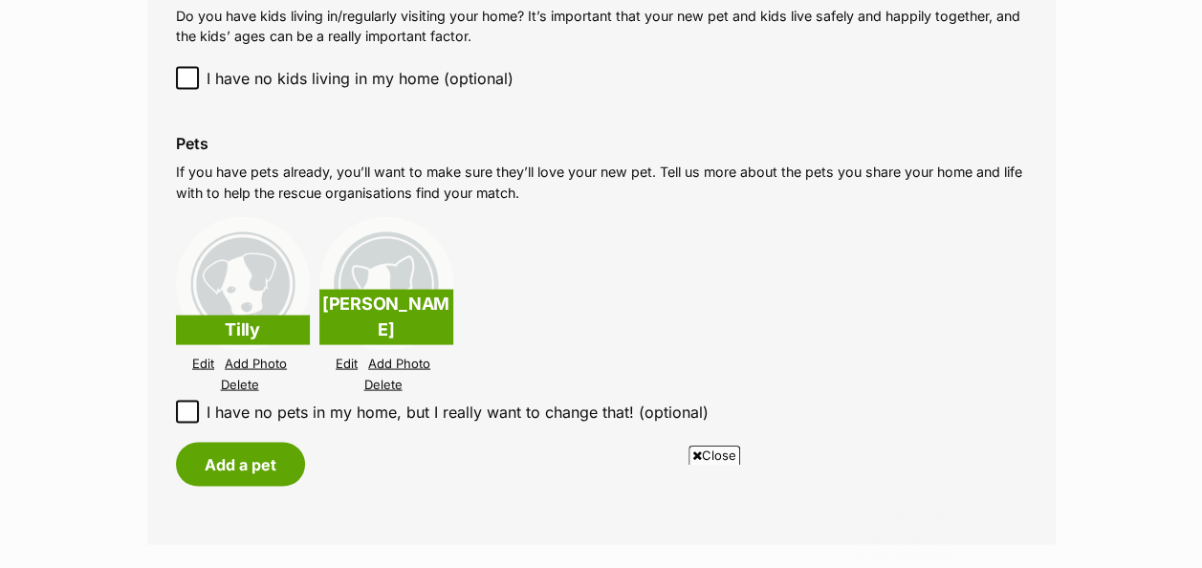
scroll to position [0, 0]
